Goal: Information Seeking & Learning: Compare options

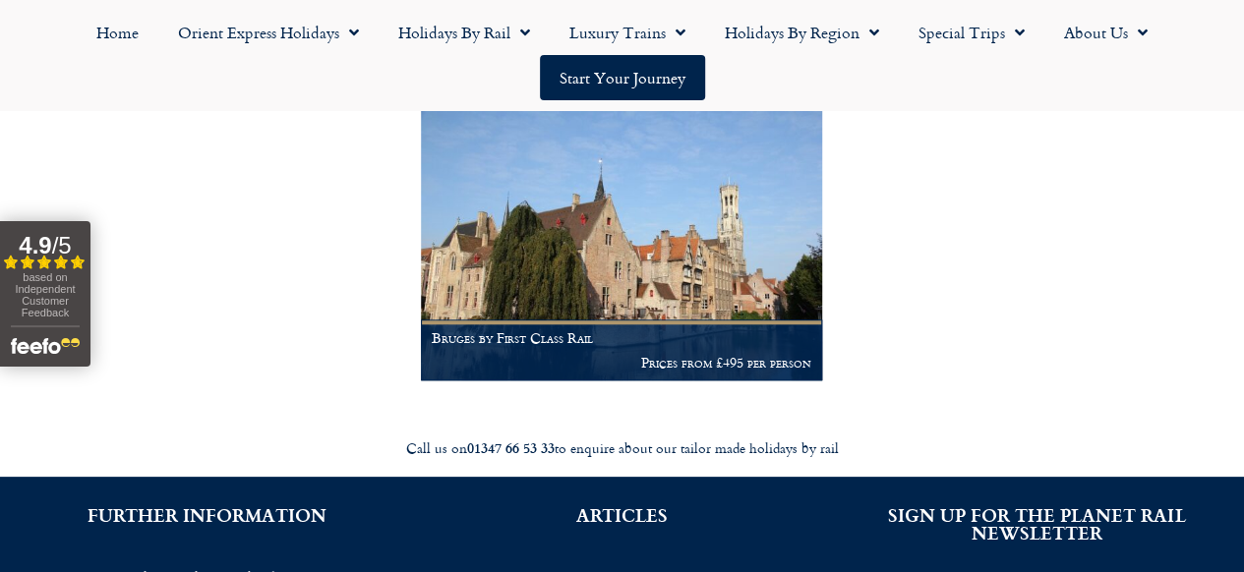
scroll to position [590, 0]
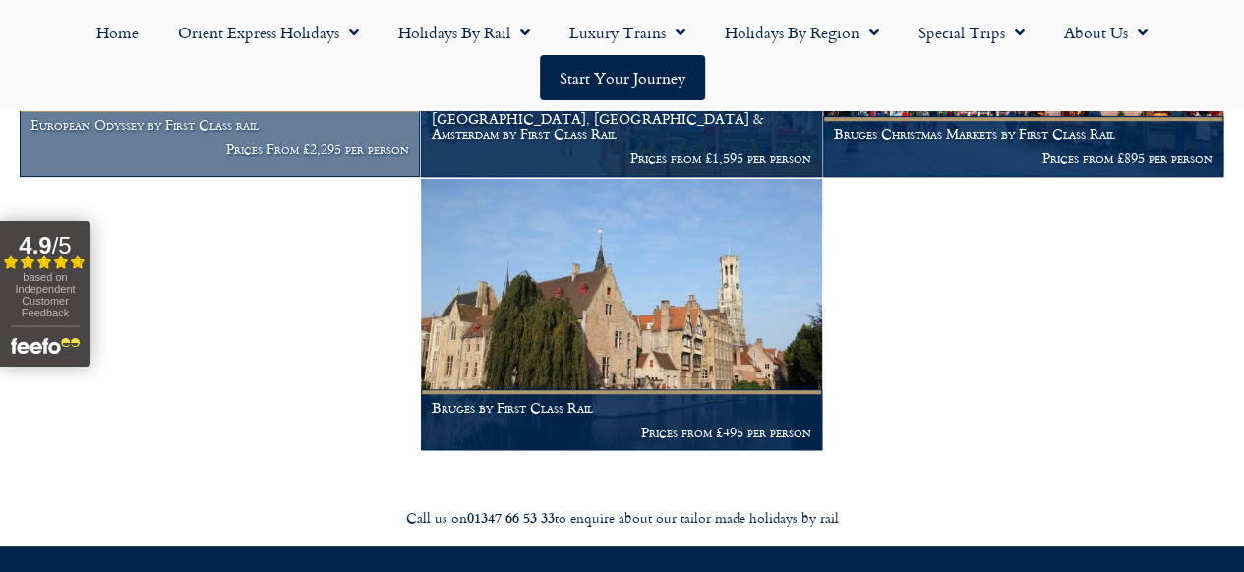
click at [251, 133] on h1 "European Odyssey by First Class rail" at bounding box center [219, 125] width 379 height 16
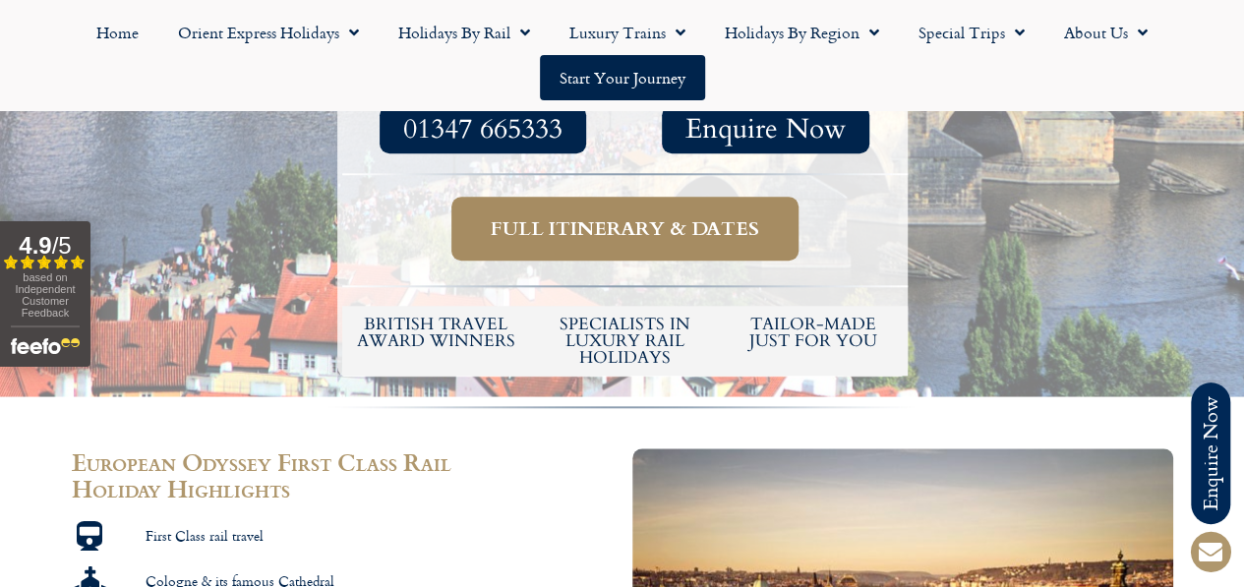
scroll to position [590, 0]
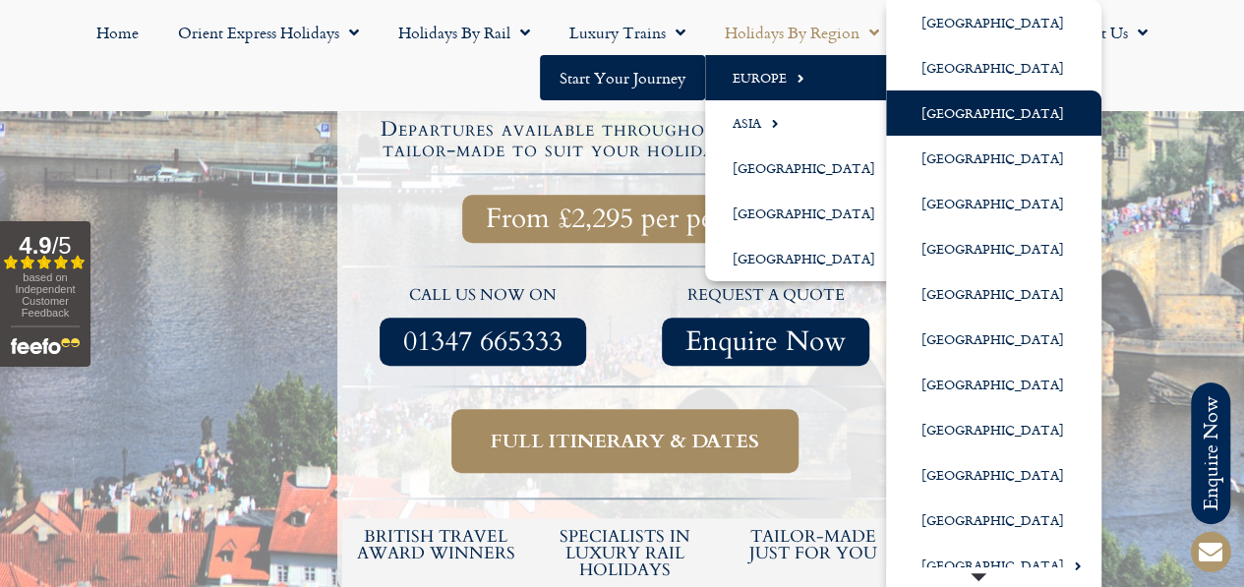
click at [969, 119] on link "[GEOGRAPHIC_DATA]" at bounding box center [993, 112] width 215 height 45
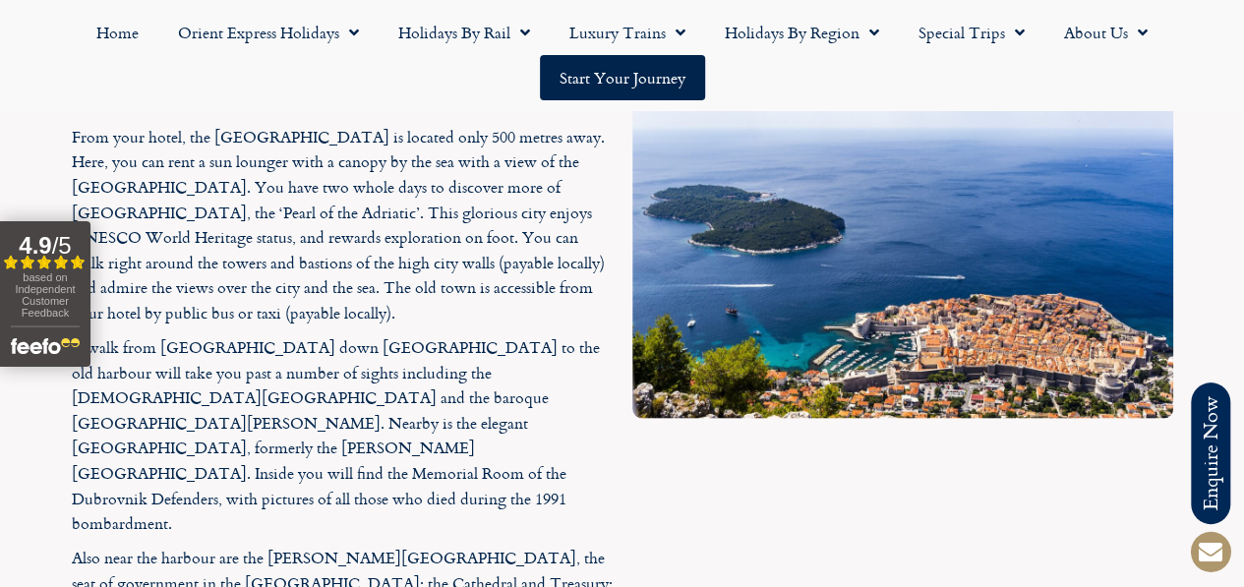
scroll to position [5802, 0]
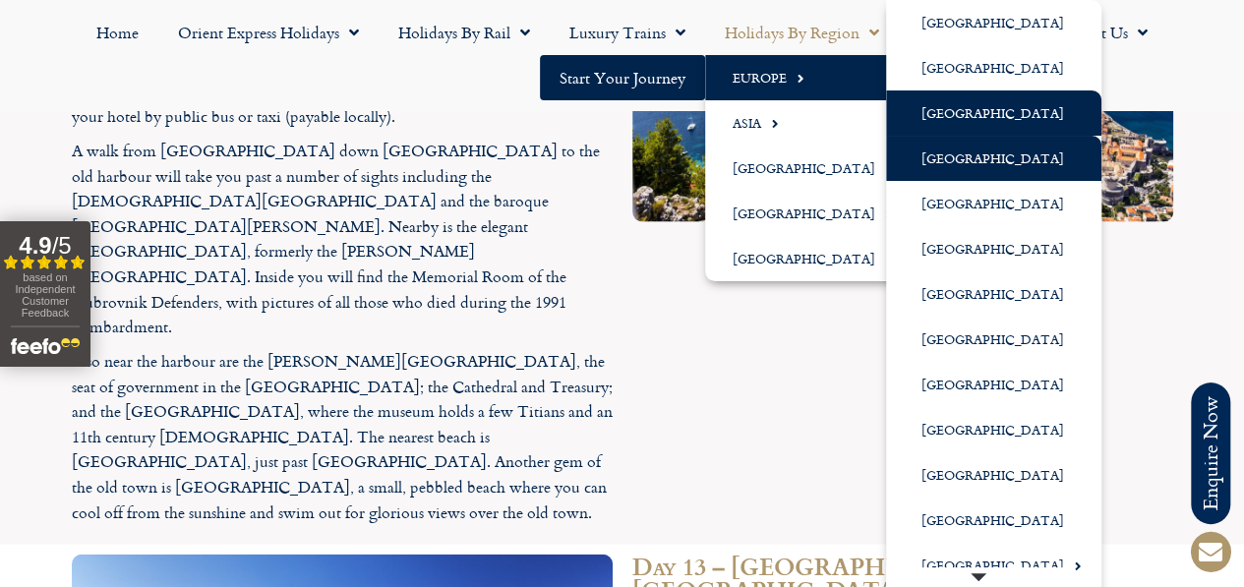
click at [966, 160] on link "[GEOGRAPHIC_DATA]" at bounding box center [993, 158] width 215 height 45
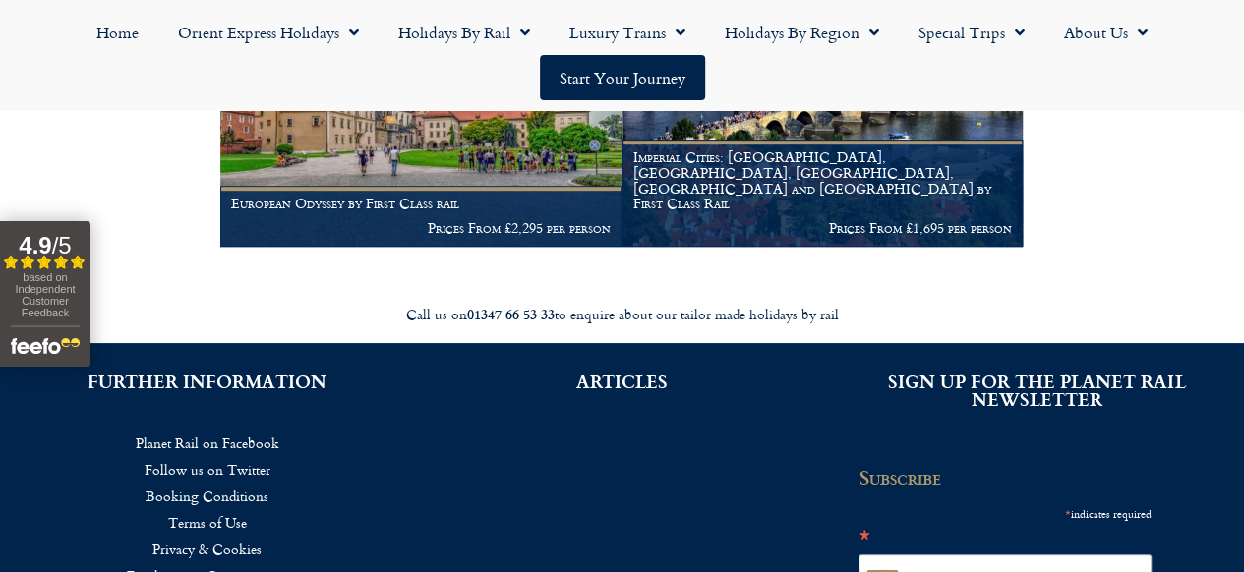
scroll to position [496, 0]
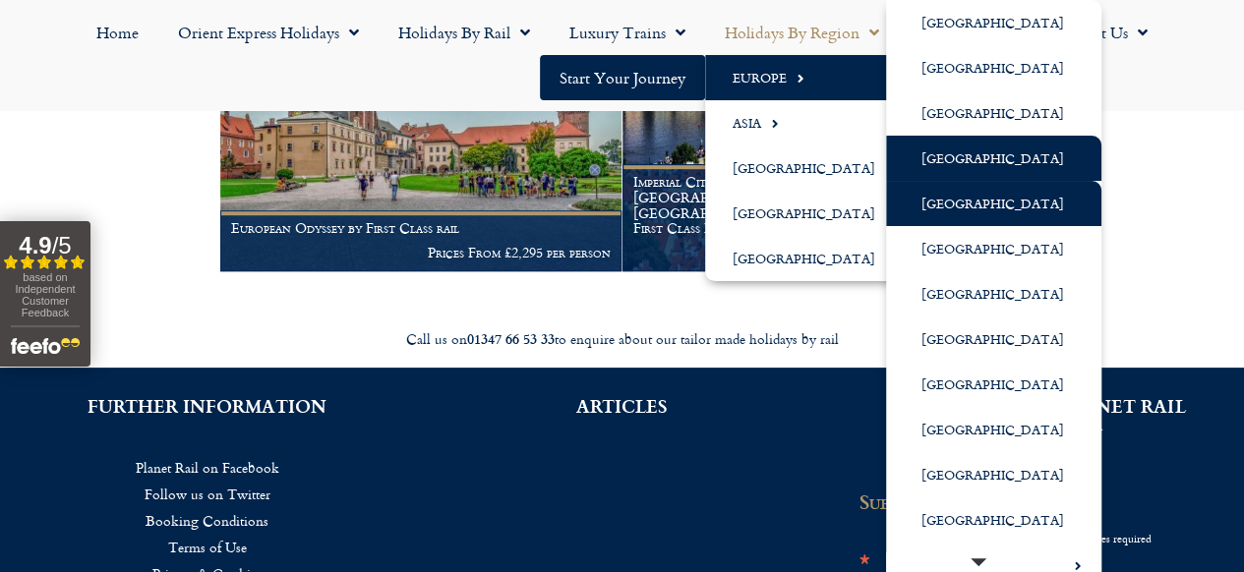
click at [951, 206] on link "[GEOGRAPHIC_DATA]" at bounding box center [993, 203] width 215 height 45
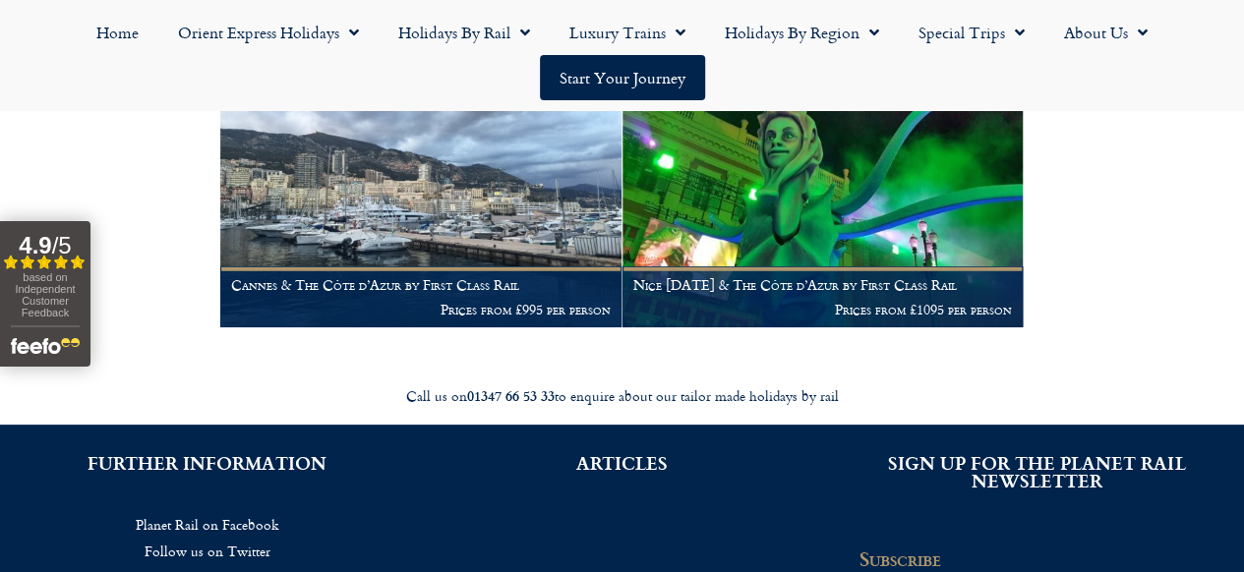
scroll to position [2459, 0]
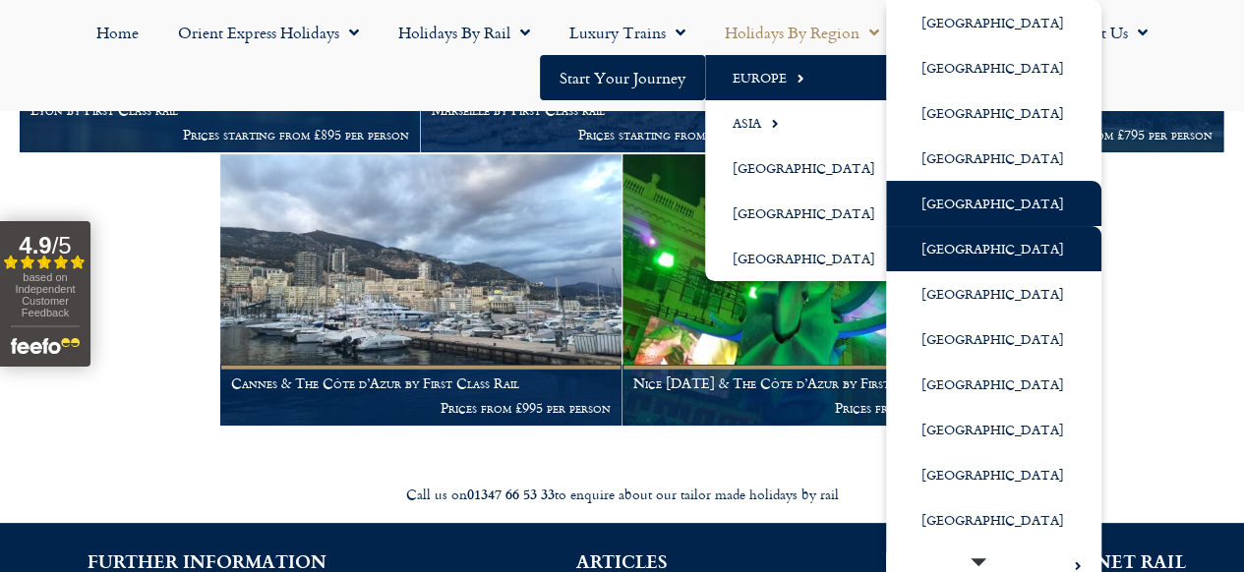
click at [942, 246] on link "[GEOGRAPHIC_DATA]" at bounding box center [993, 248] width 215 height 45
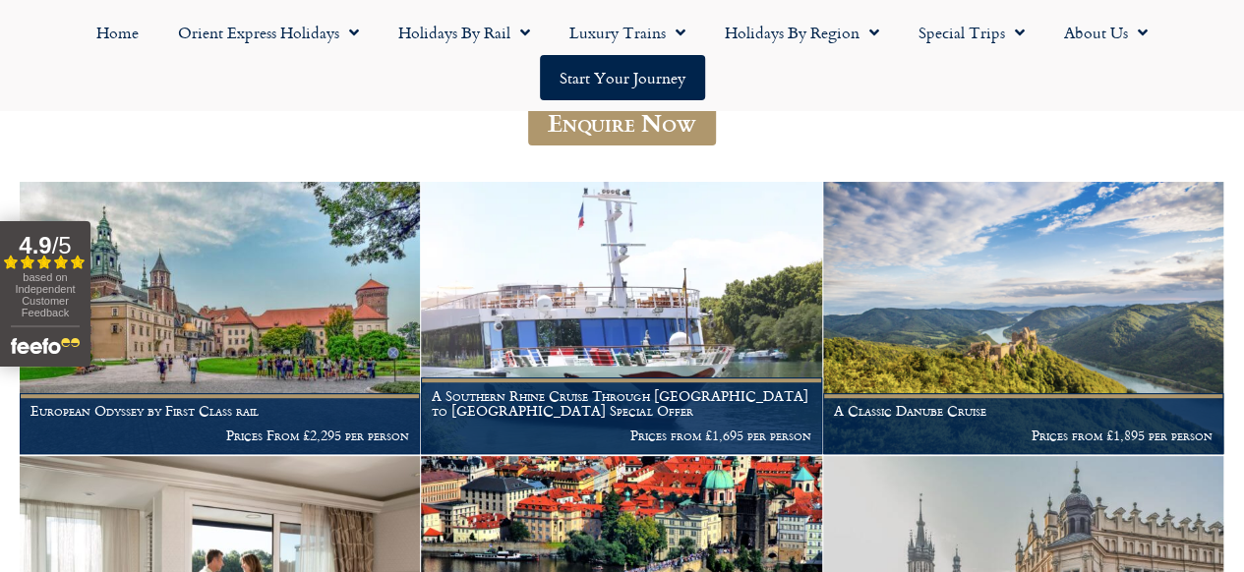
scroll to position [295, 0]
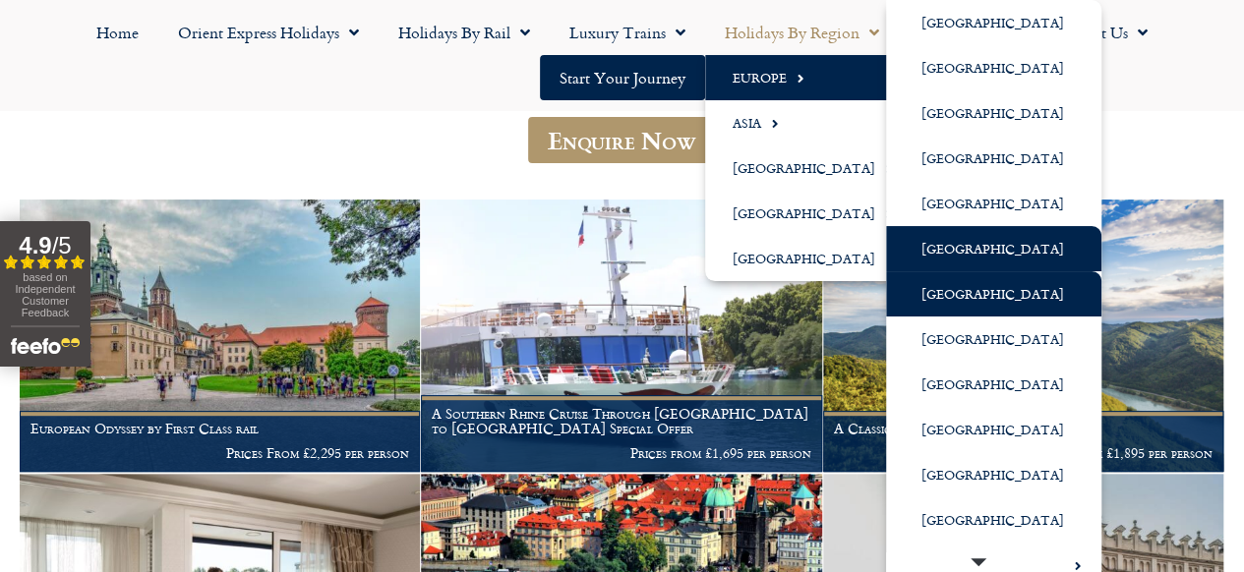
click at [978, 298] on link "[GEOGRAPHIC_DATA]" at bounding box center [993, 293] width 215 height 45
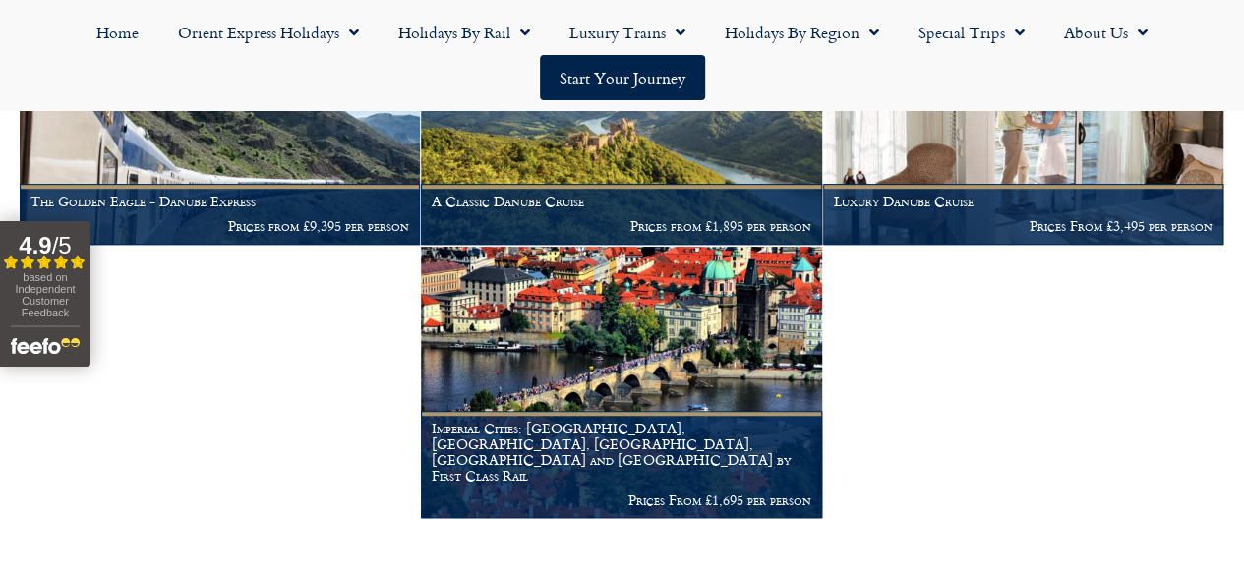
scroll to position [492, 0]
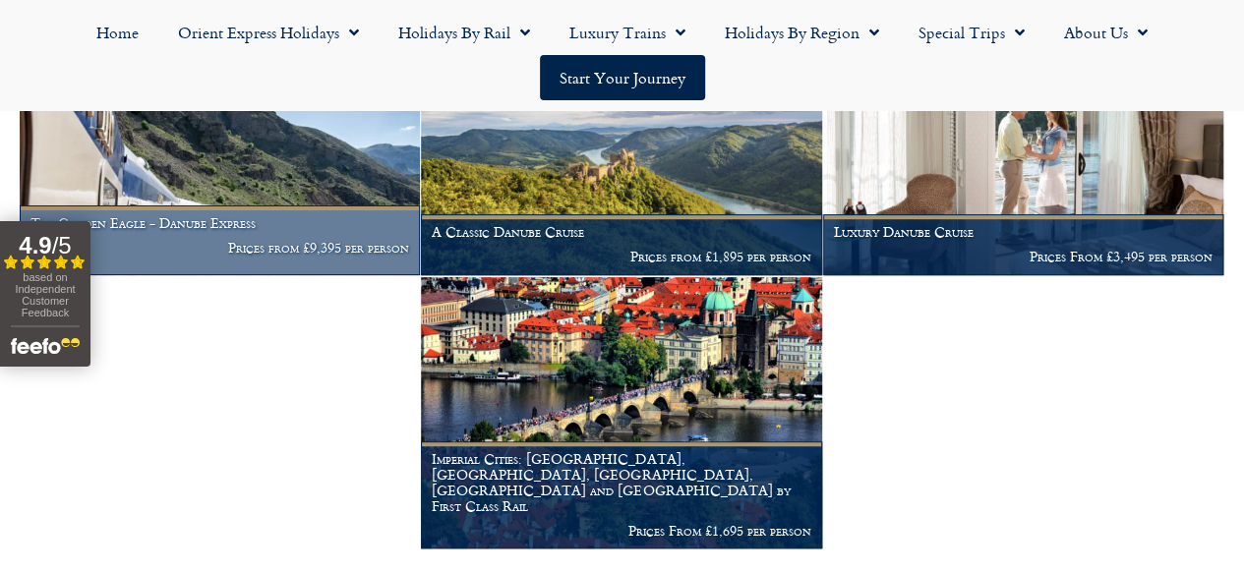
click at [262, 231] on h1 "The Golden Eagle - Danube Express" at bounding box center [219, 223] width 379 height 16
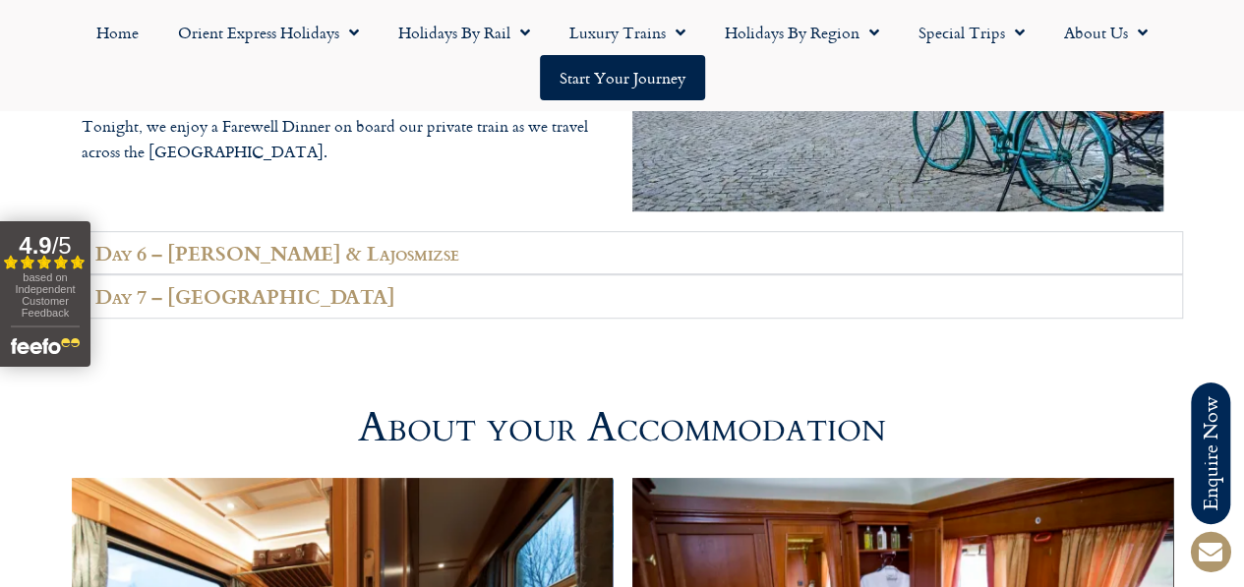
scroll to position [4229, 0]
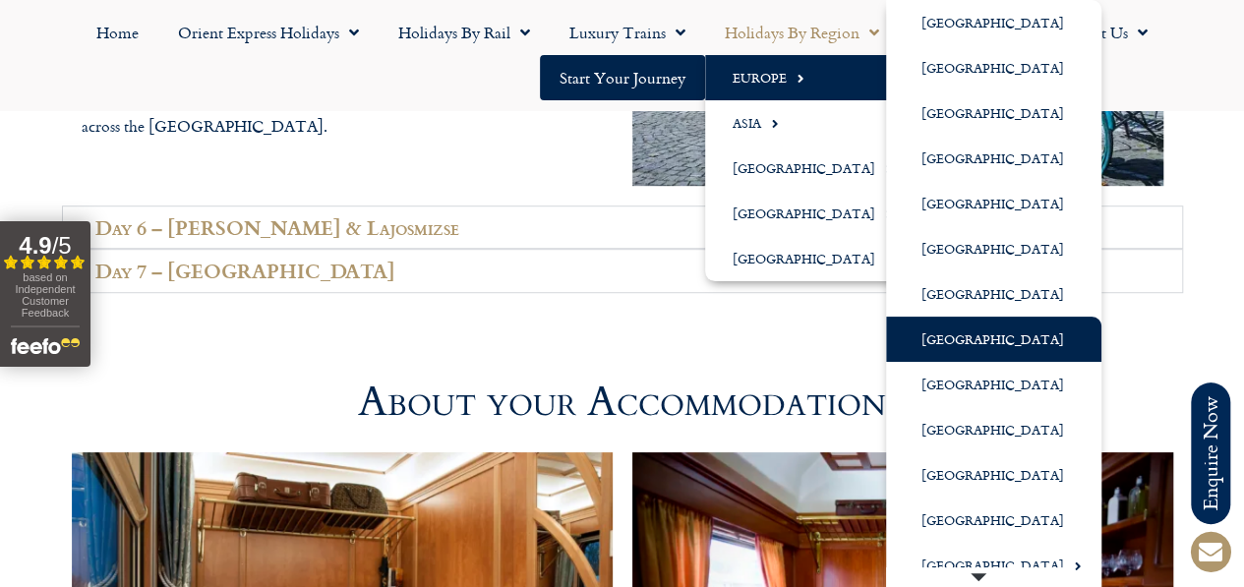
click at [950, 345] on link "[GEOGRAPHIC_DATA]" at bounding box center [993, 339] width 215 height 45
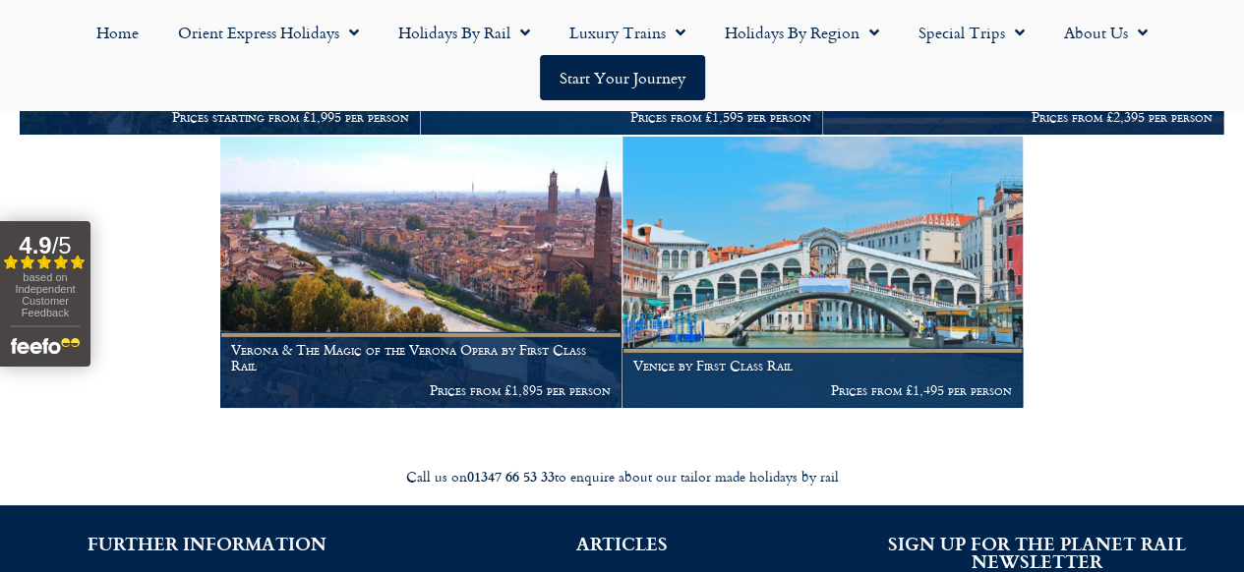
scroll to position [2950, 0]
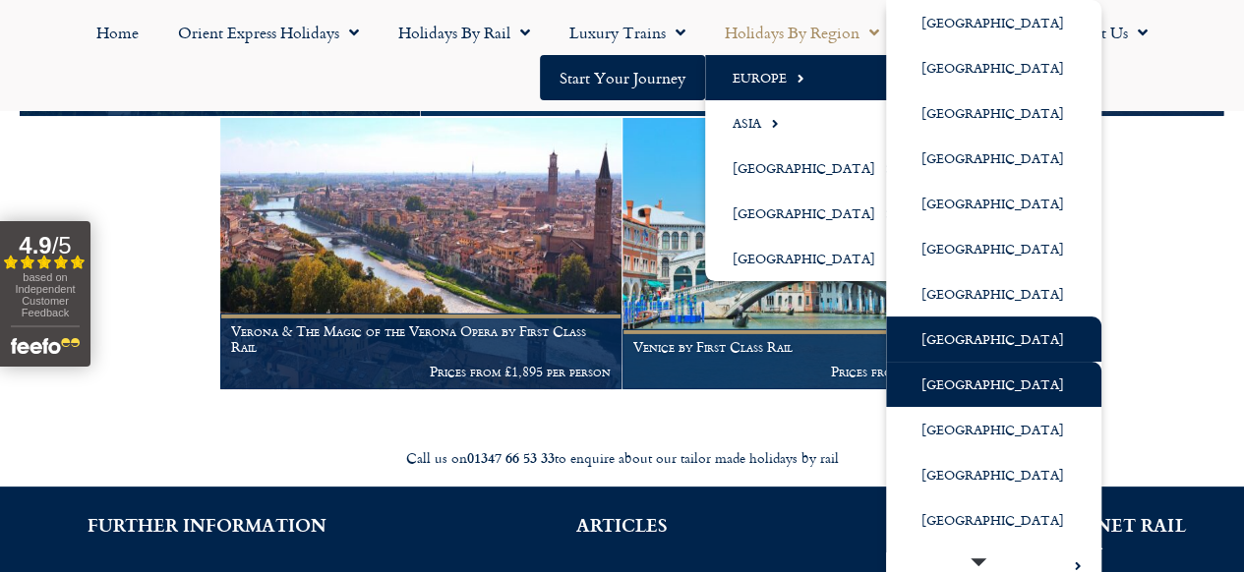
click at [997, 384] on link "[GEOGRAPHIC_DATA]" at bounding box center [993, 384] width 215 height 45
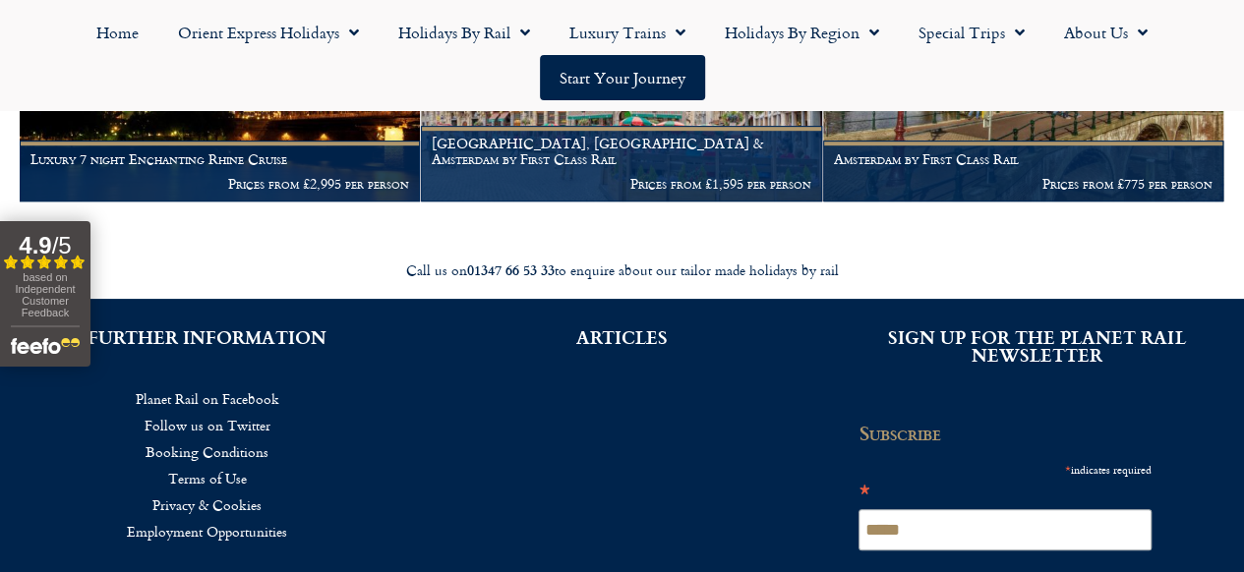
scroll to position [590, 0]
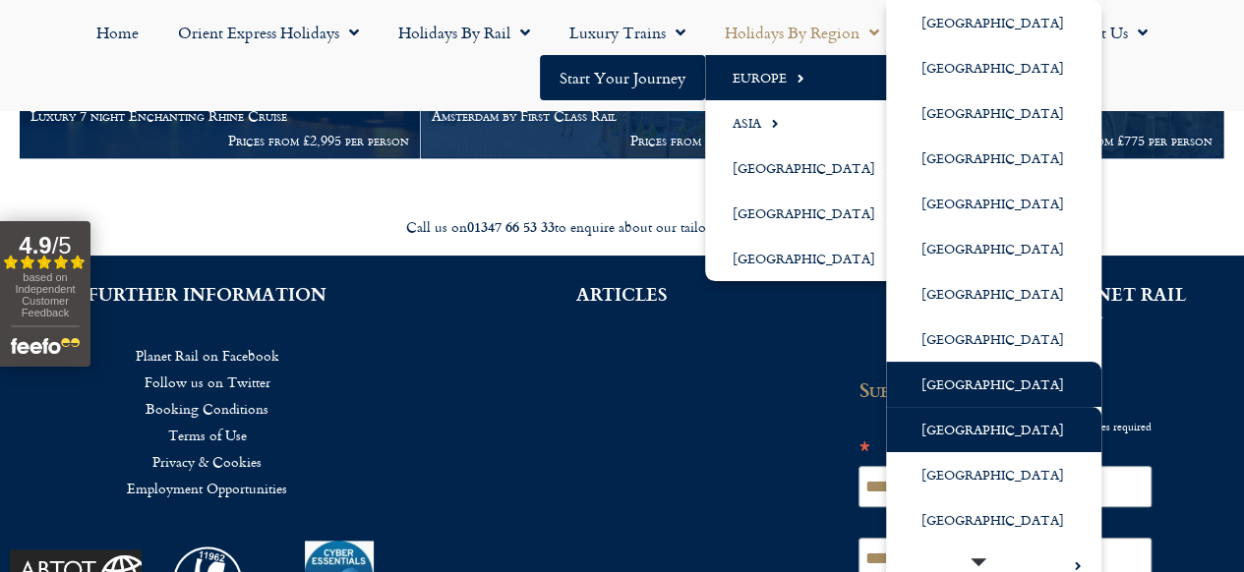
click at [955, 429] on link "[GEOGRAPHIC_DATA]" at bounding box center [993, 429] width 215 height 45
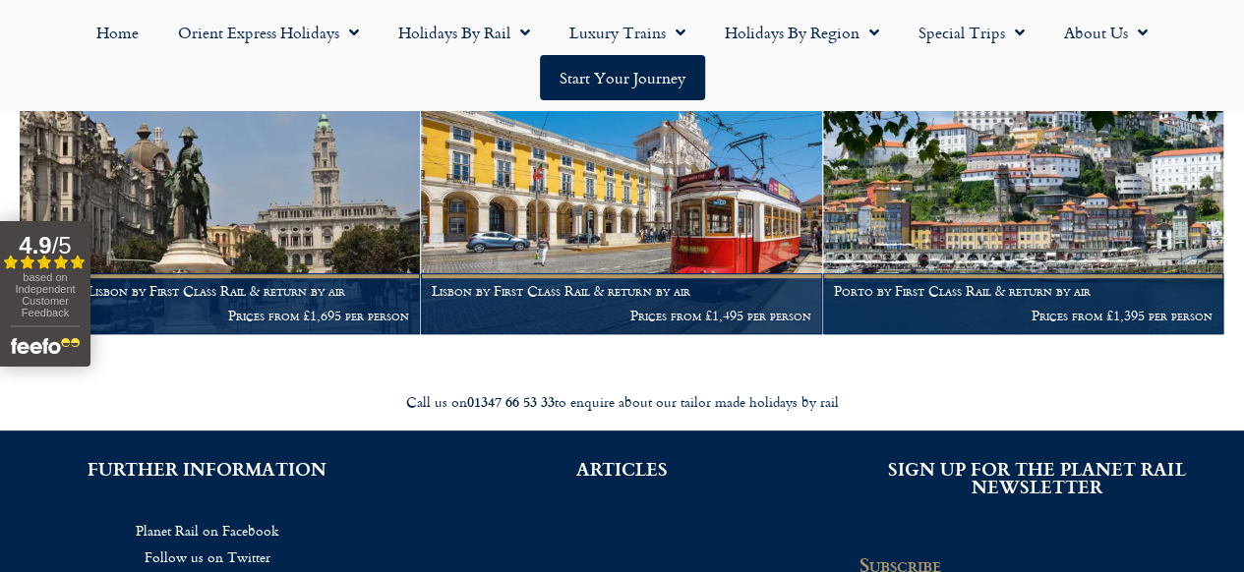
scroll to position [492, 0]
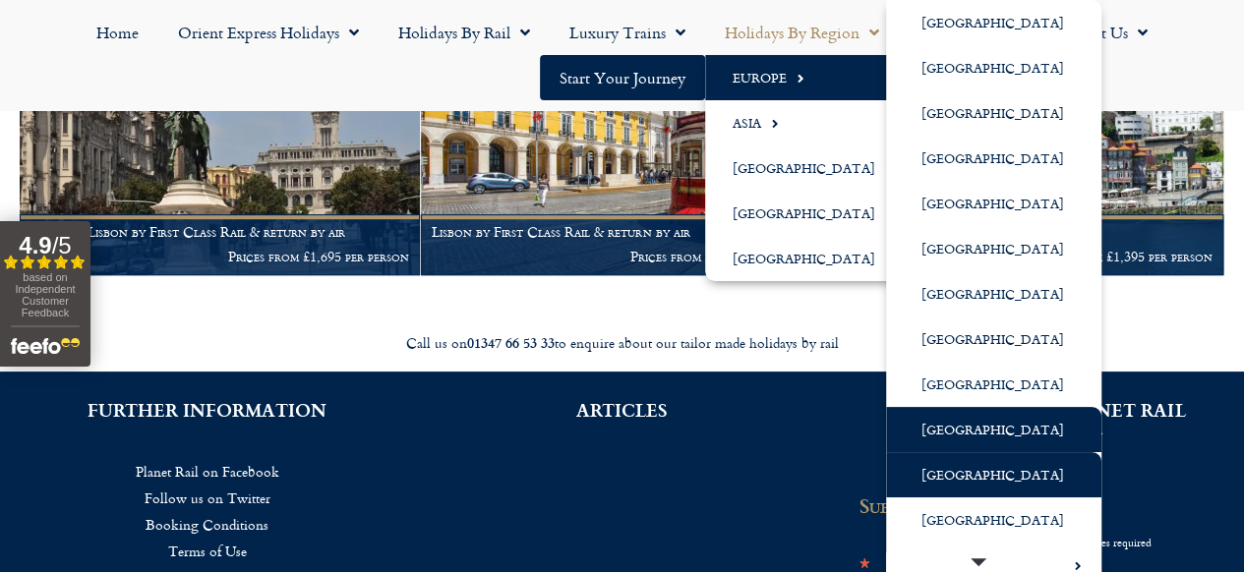
click at [951, 475] on link "[GEOGRAPHIC_DATA]" at bounding box center [993, 474] width 215 height 45
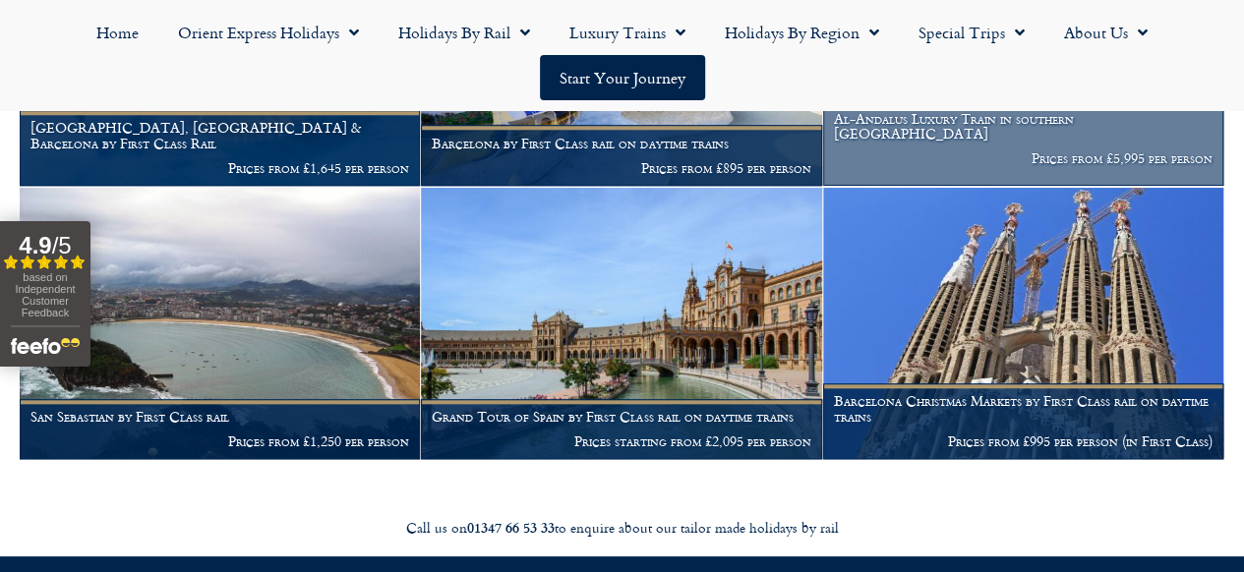
scroll to position [885, 0]
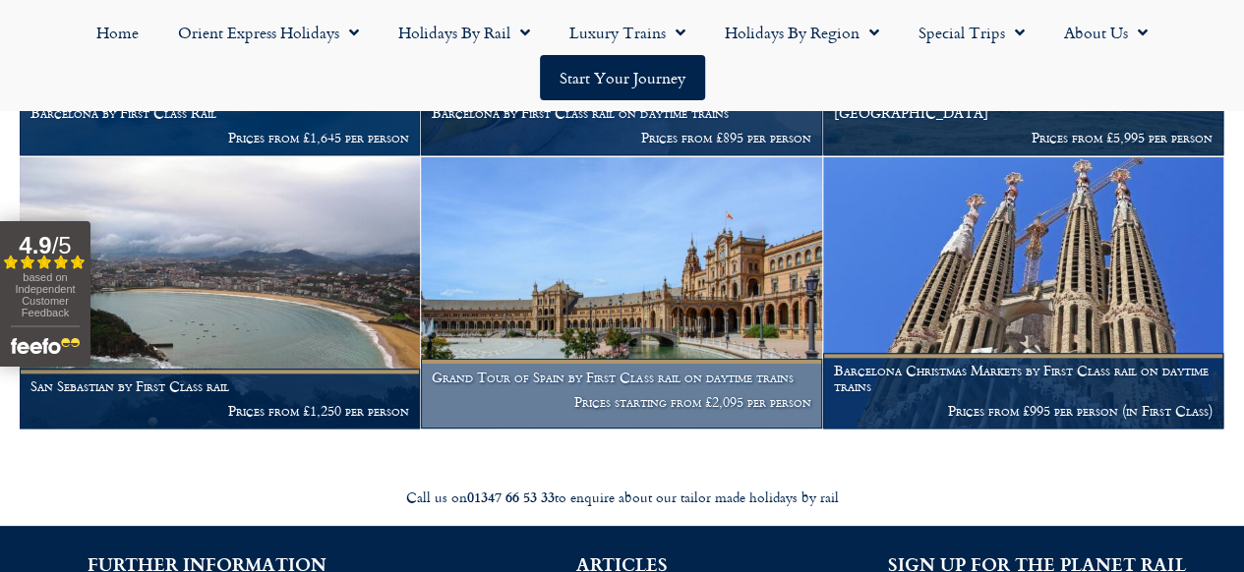
click at [624, 361] on img at bounding box center [621, 292] width 400 height 271
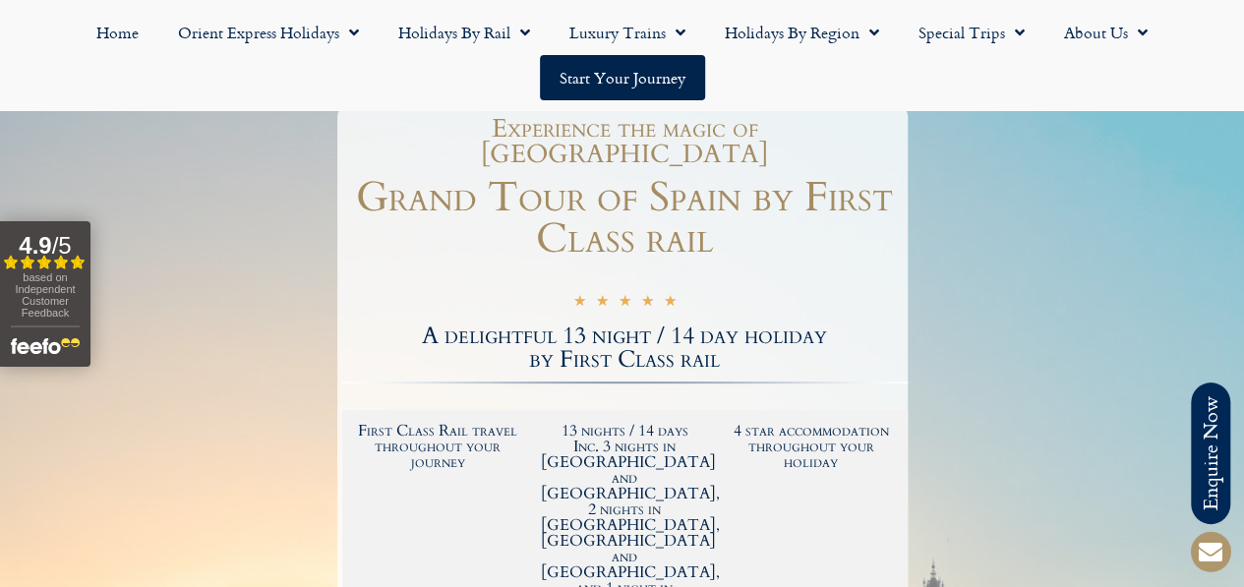
scroll to position [295, 0]
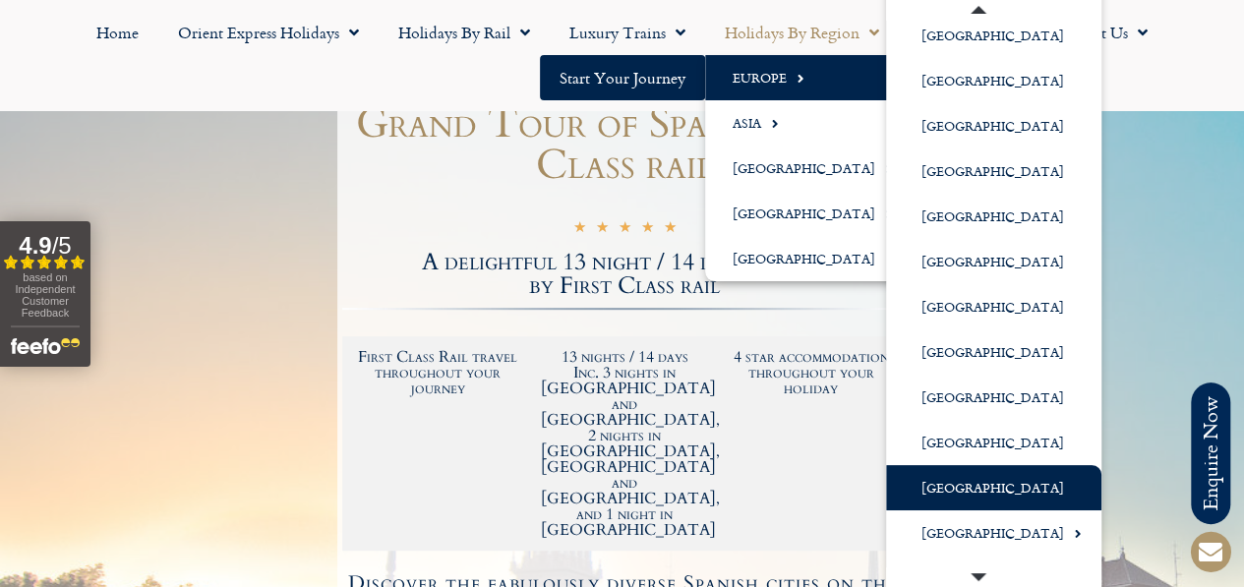
click at [964, 489] on link "[GEOGRAPHIC_DATA]" at bounding box center [993, 487] width 215 height 45
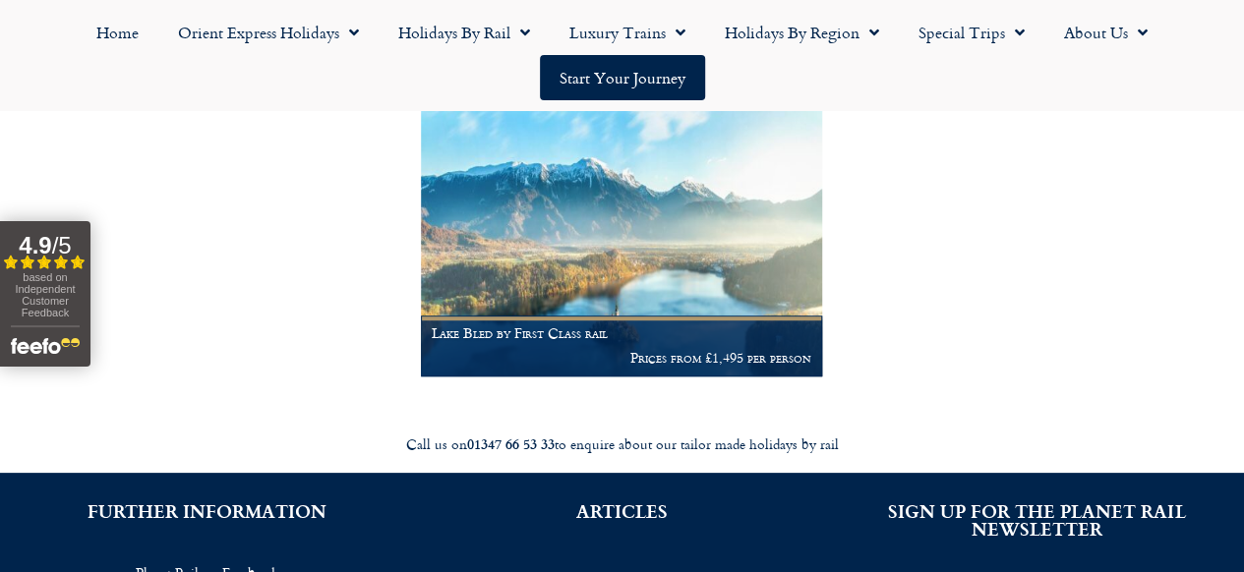
scroll to position [393, 0]
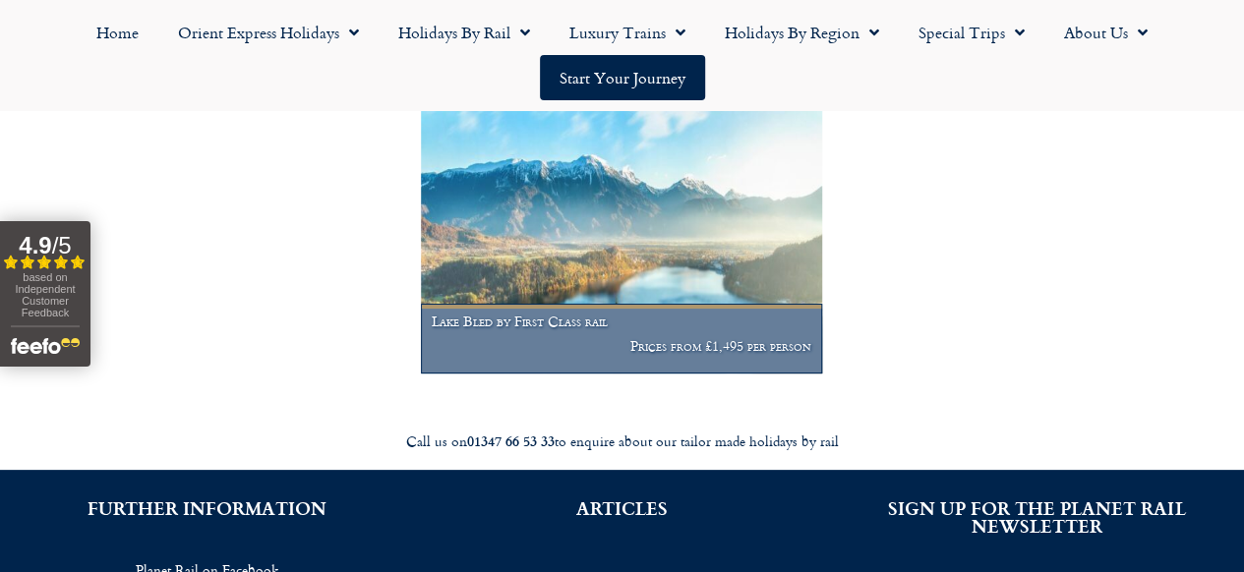
click at [574, 276] on img at bounding box center [621, 236] width 400 height 271
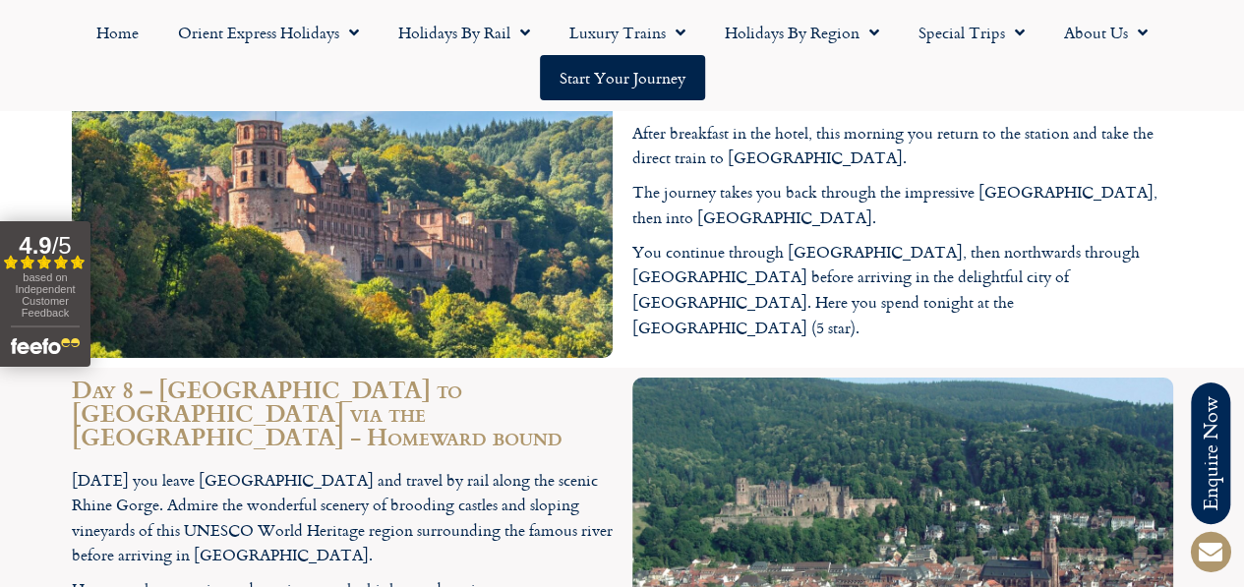
scroll to position [3540, 0]
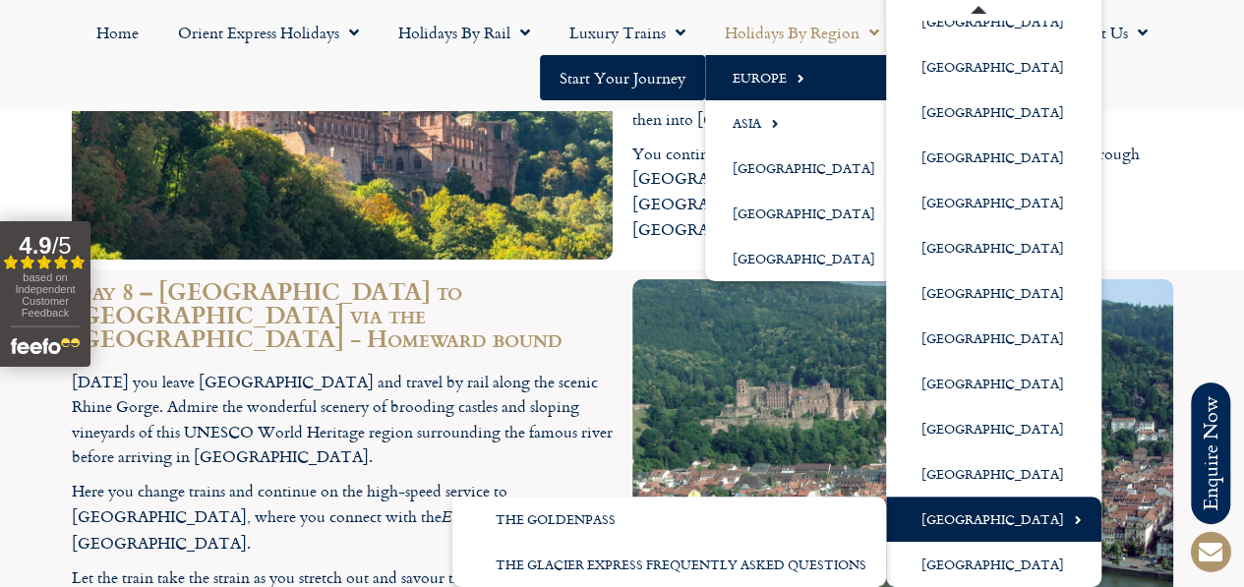
click at [972, 520] on link "[GEOGRAPHIC_DATA]" at bounding box center [993, 519] width 215 height 45
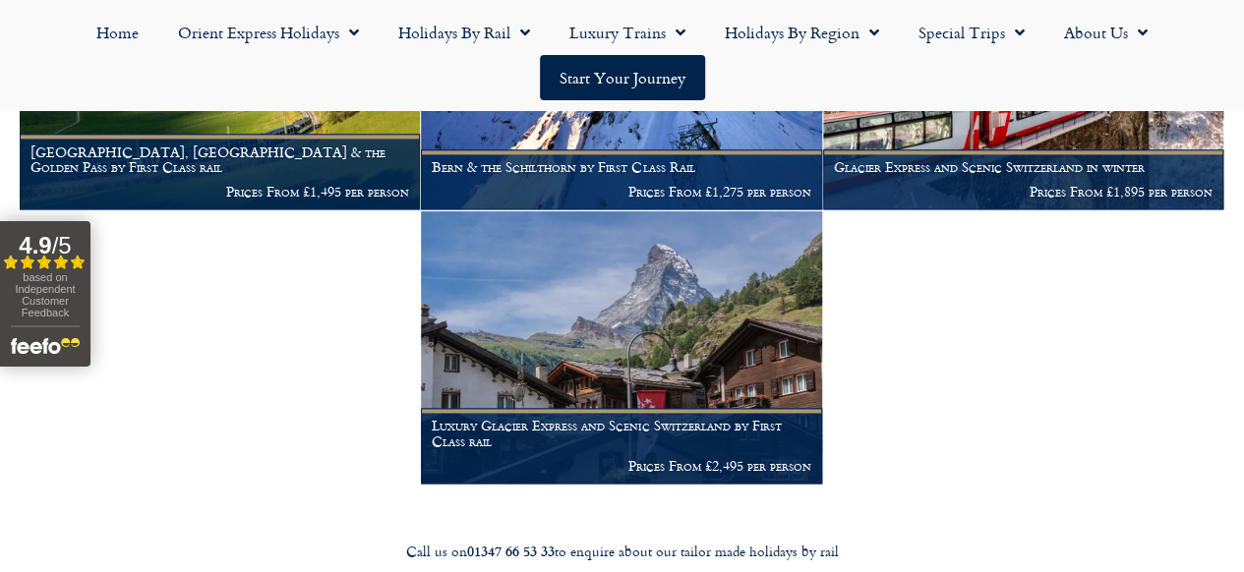
scroll to position [1180, 0]
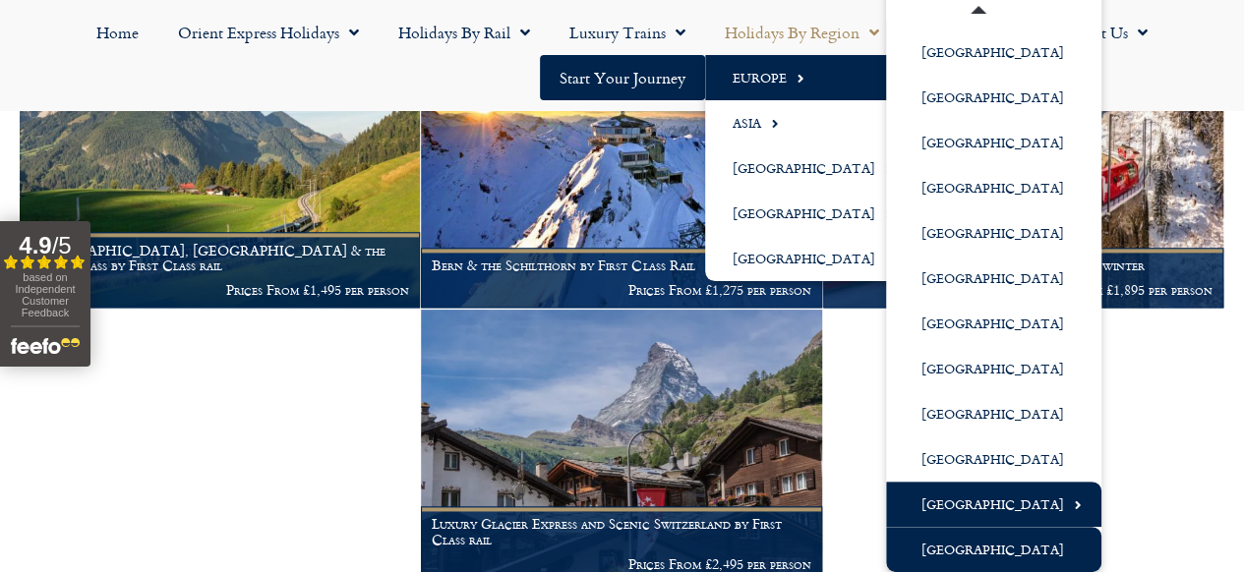
click at [998, 547] on link "[GEOGRAPHIC_DATA]" at bounding box center [993, 549] width 215 height 45
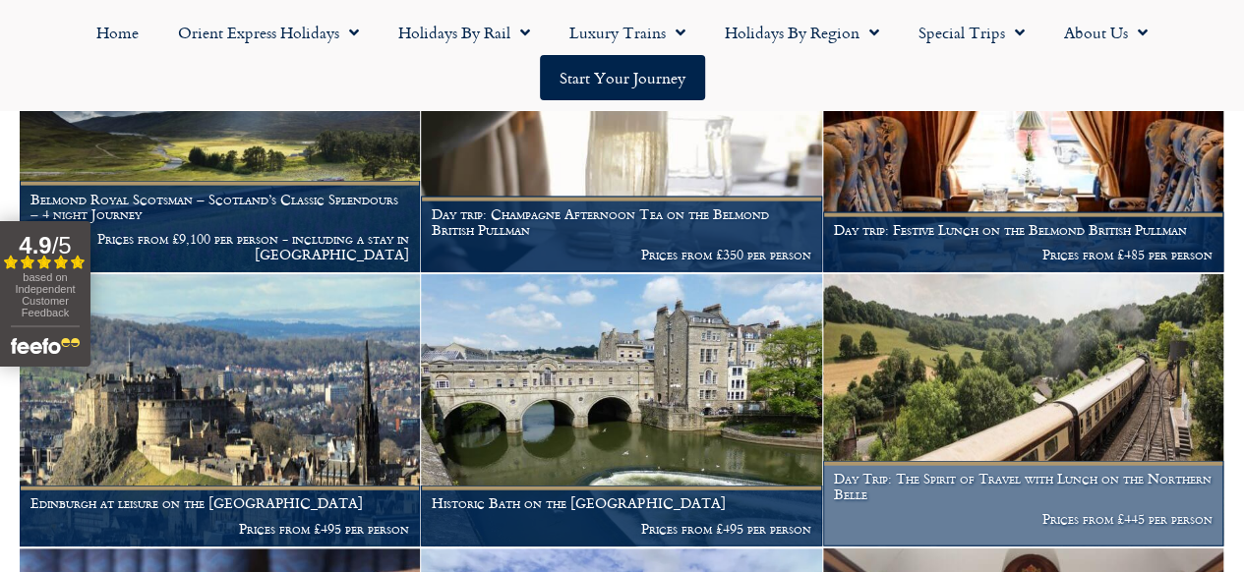
scroll to position [2360, 0]
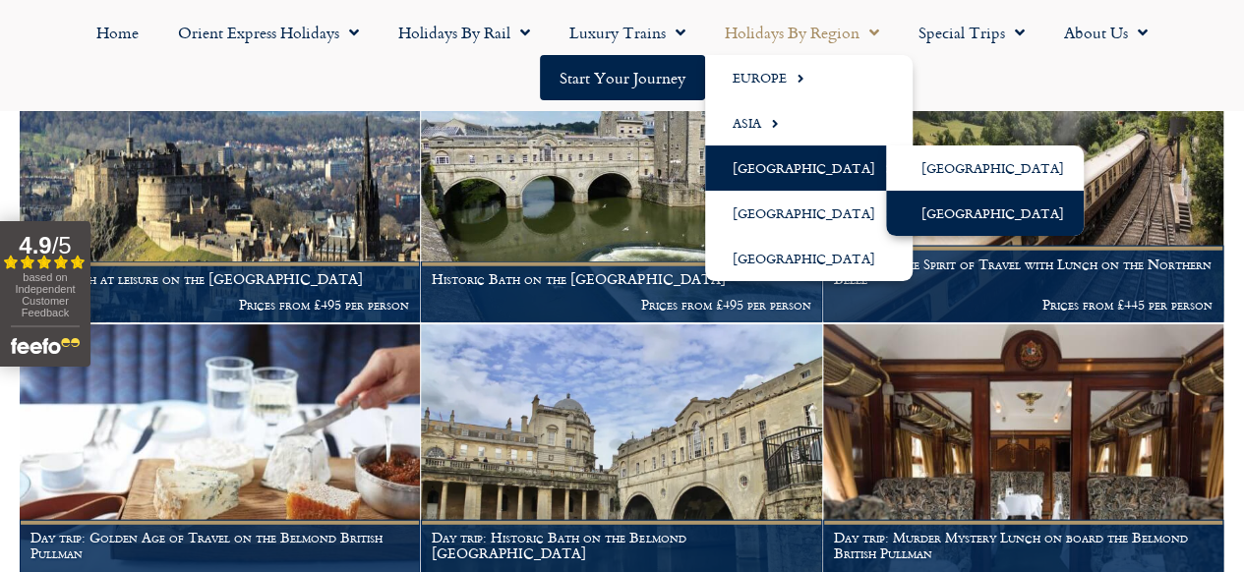
click at [948, 209] on link "[GEOGRAPHIC_DATA]" at bounding box center [985, 213] width 198 height 45
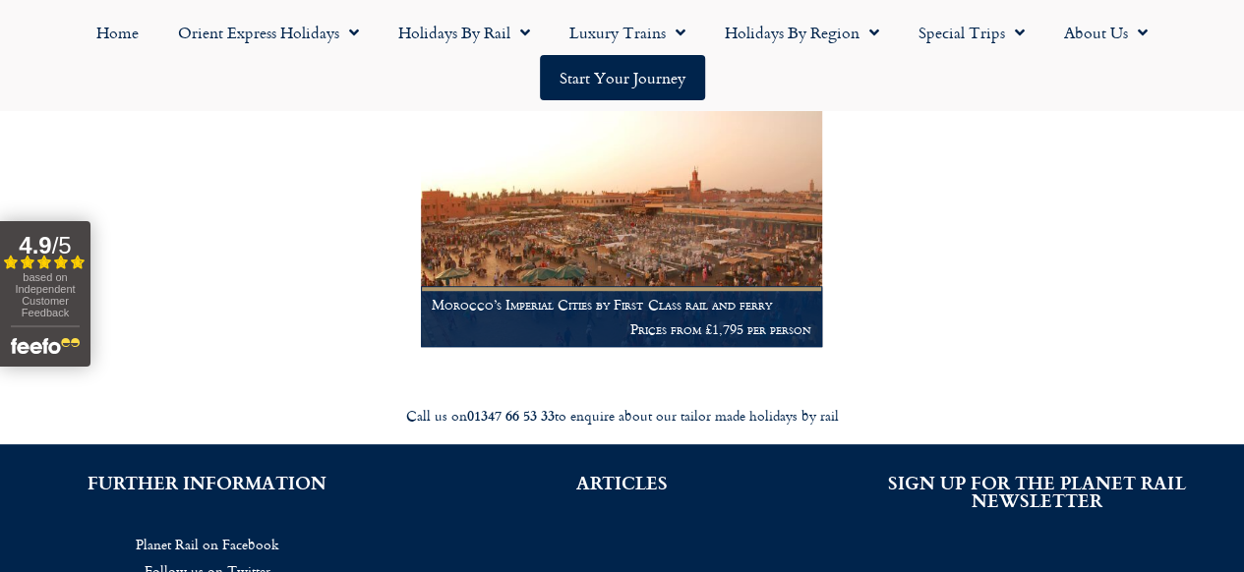
scroll to position [492, 0]
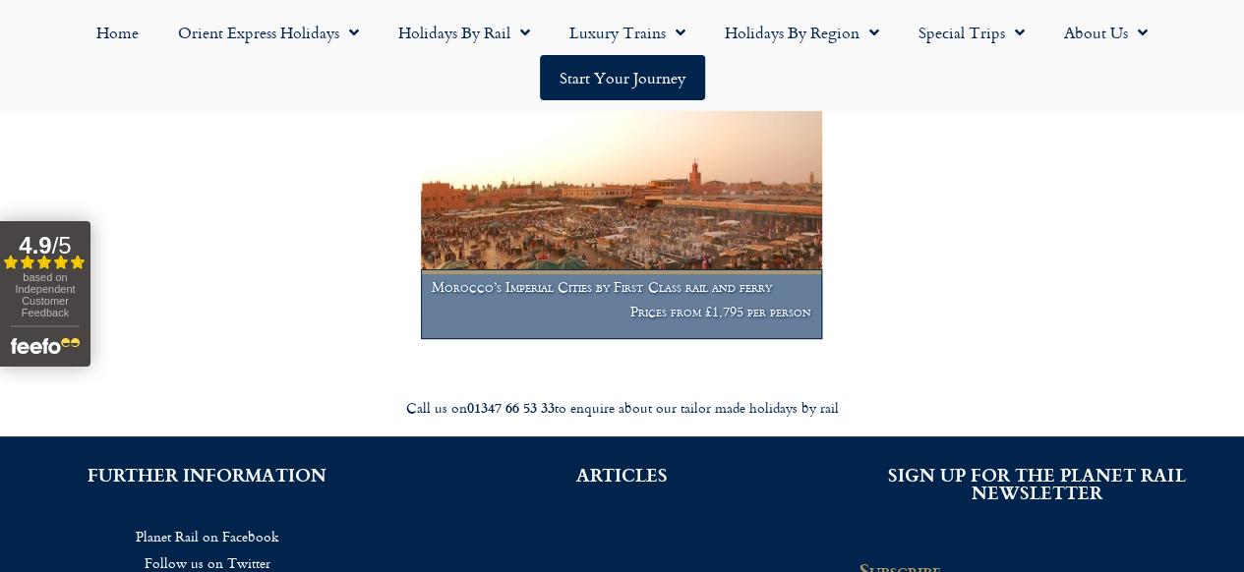
click at [532, 282] on h1 "Morocco’s Imperial Cities by First Class rail and ferry" at bounding box center [621, 287] width 379 height 16
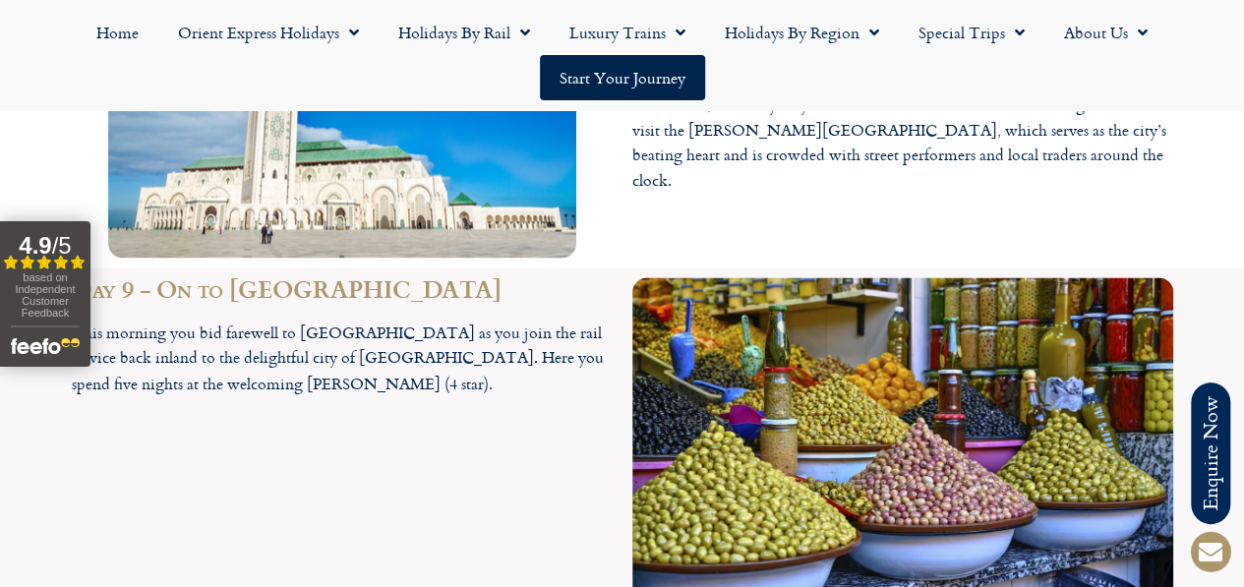
scroll to position [5114, 0]
